Goal: Find specific page/section: Find specific page/section

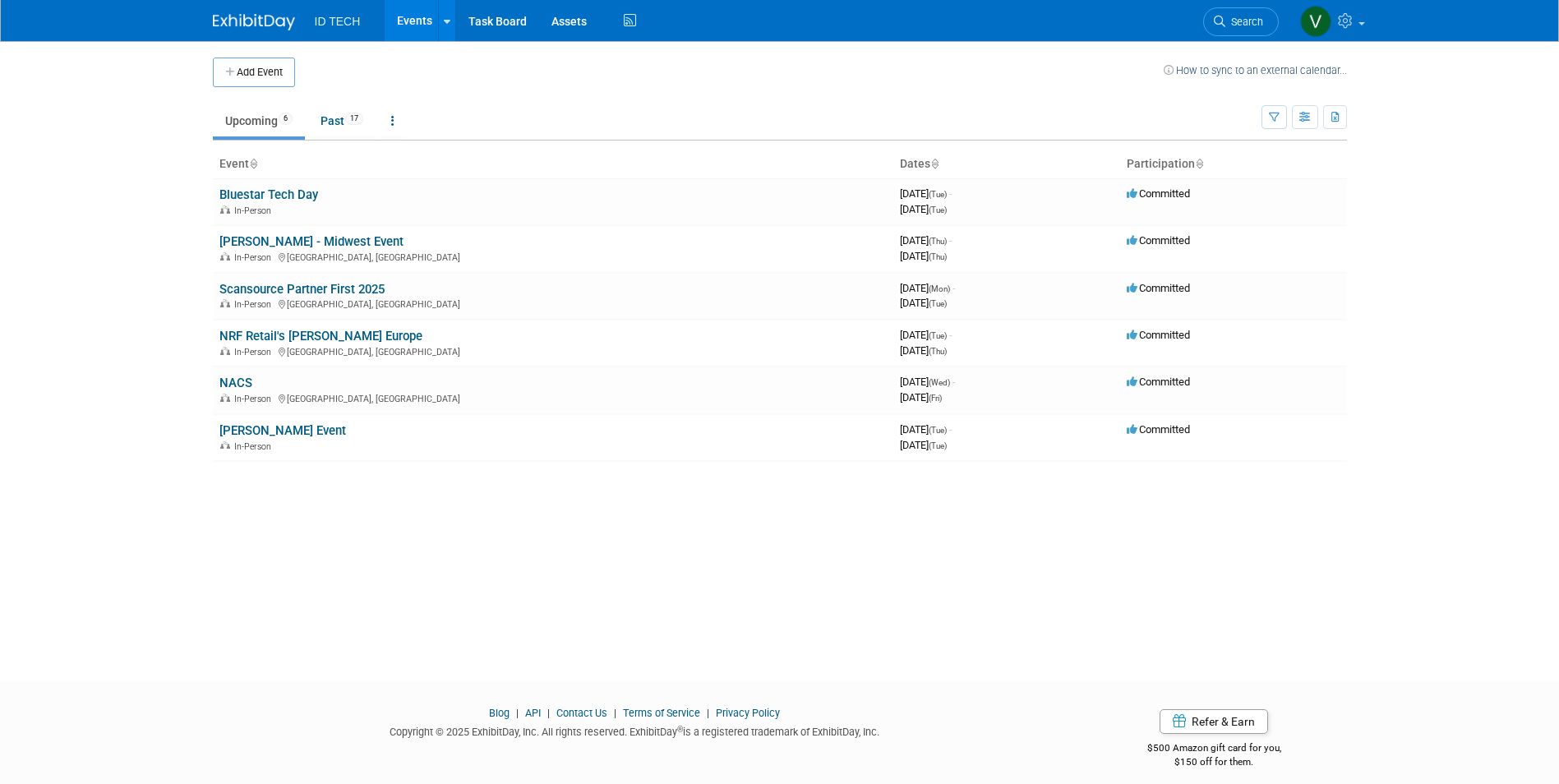
click at [353, 101] on td "Upcoming 6 Past 17 All Events 23 Past and Upcoming Grouped Annually Events grou…" at bounding box center [737, 114] width 1048 height 54
click at [351, 120] on span "17" at bounding box center [354, 118] width 18 height 13
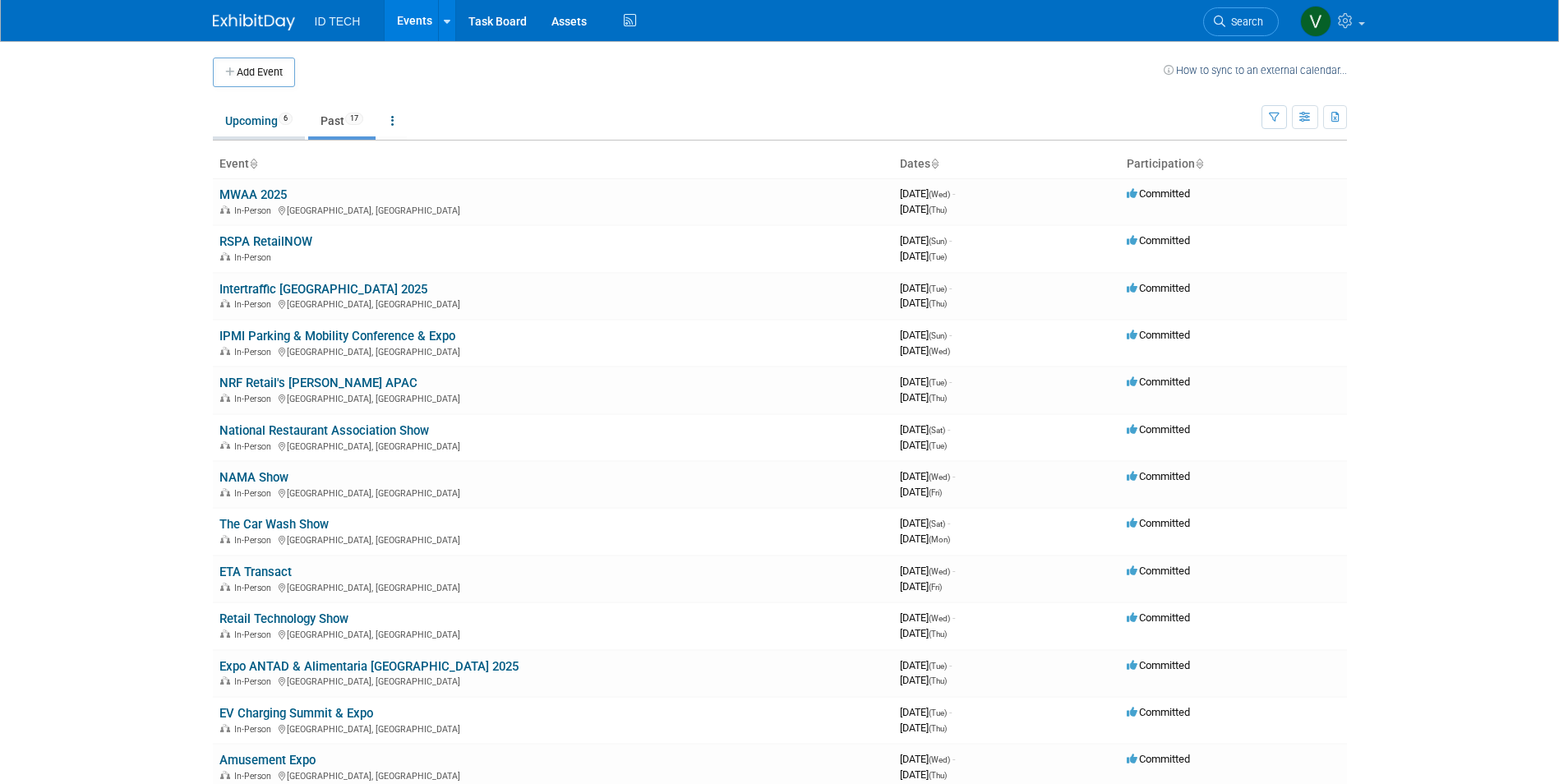
click at [239, 124] on link "Upcoming 6" at bounding box center [259, 120] width 92 height 31
